Goal: Navigation & Orientation: Find specific page/section

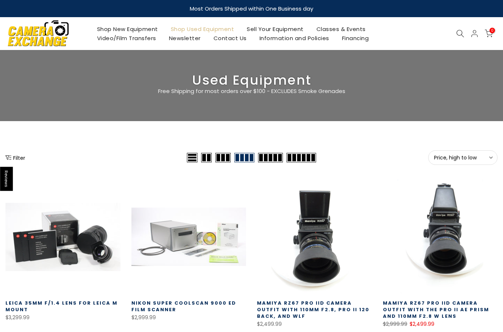
click at [453, 151] on button "Price, high to low Sort" at bounding box center [463, 158] width 69 height 15
click at [456, 151] on button "Price, high to low Sort" at bounding box center [463, 158] width 69 height 15
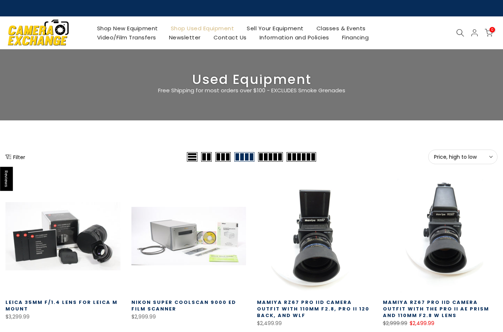
click at [456, 154] on span "Price, high to low" at bounding box center [463, 157] width 58 height 7
click at [450, 154] on span "Price, high to low" at bounding box center [463, 157] width 58 height 7
click at [452, 154] on span "Price, high to low" at bounding box center [463, 157] width 58 height 7
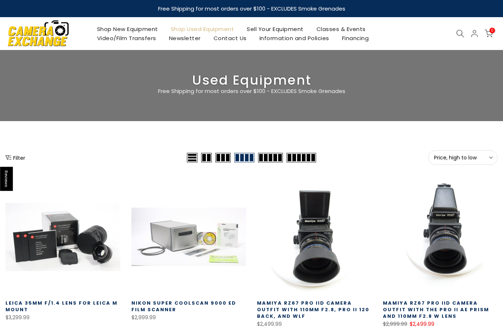
click at [480, 155] on span "Price, high to low" at bounding box center [463, 158] width 58 height 7
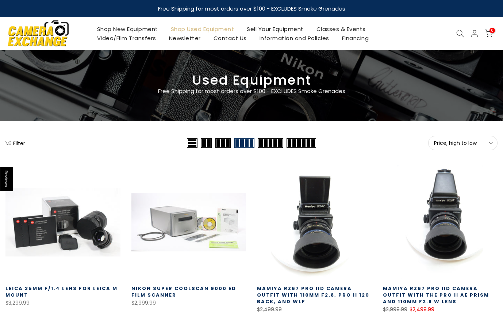
click at [467, 145] on span "Price, high to low" at bounding box center [463, 143] width 58 height 7
click at [465, 145] on span "Price, high to low" at bounding box center [463, 143] width 58 height 7
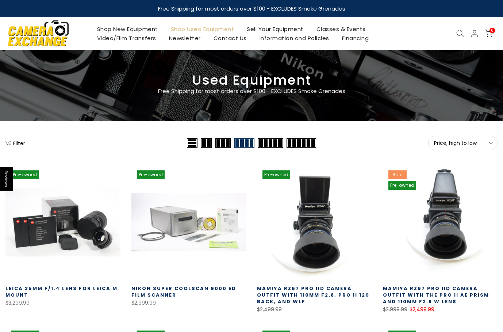
click at [472, 145] on span "Price, high to low" at bounding box center [463, 143] width 58 height 7
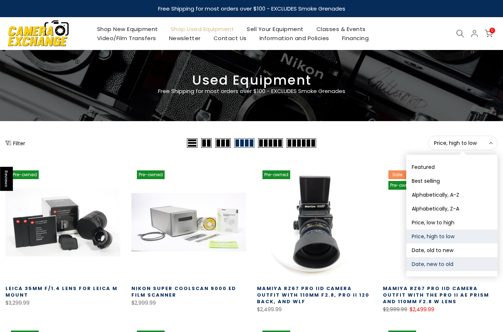
click at [449, 261] on button "Date, new to old" at bounding box center [452, 265] width 91 height 14
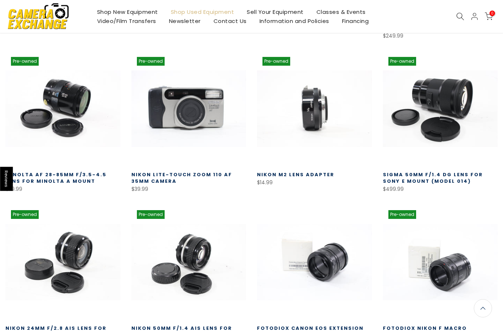
scroll to position [275, 0]
